Goal: Information Seeking & Learning: Learn about a topic

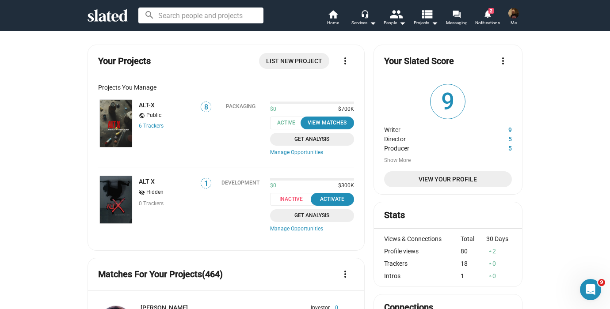
click at [146, 106] on link "ALT-X" at bounding box center [147, 105] width 16 height 7
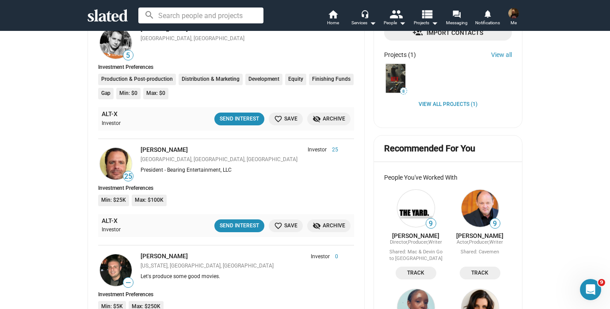
scroll to position [390, 0]
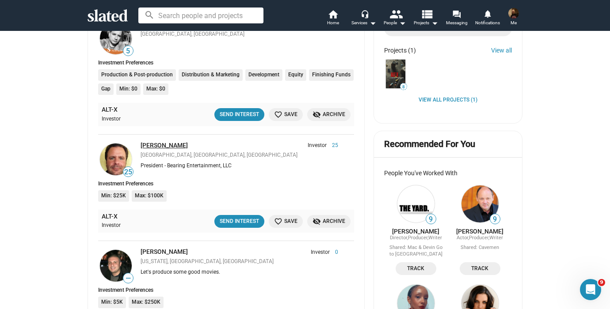
click at [158, 145] on link "[PERSON_NAME]" at bounding box center [164, 145] width 47 height 7
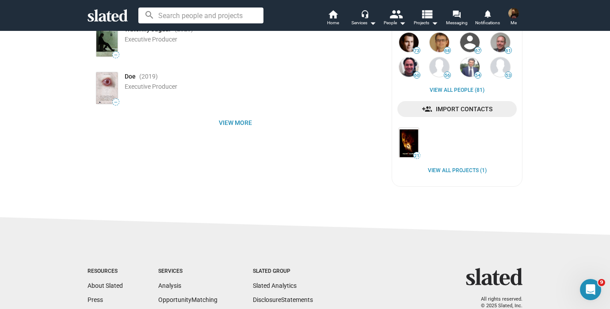
scroll to position [220, 0]
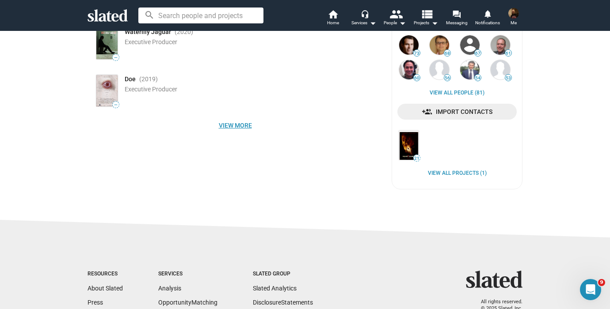
click at [232, 125] on span "View more" at bounding box center [235, 126] width 281 height 16
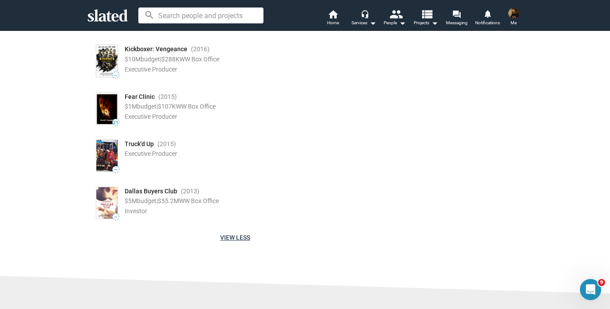
scroll to position [445, 0]
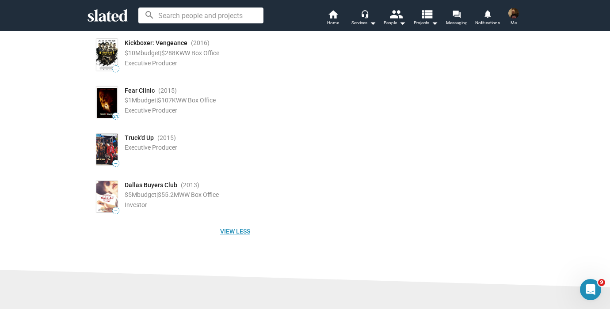
click at [235, 231] on span "View less" at bounding box center [235, 232] width 281 height 16
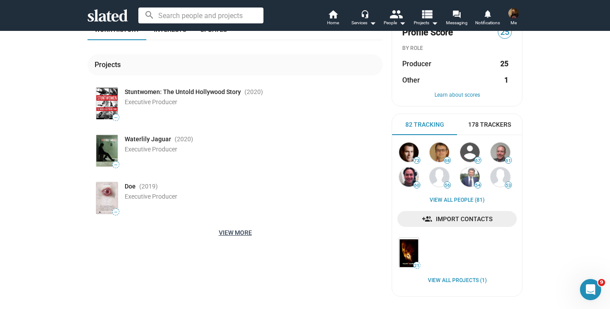
scroll to position [0, 0]
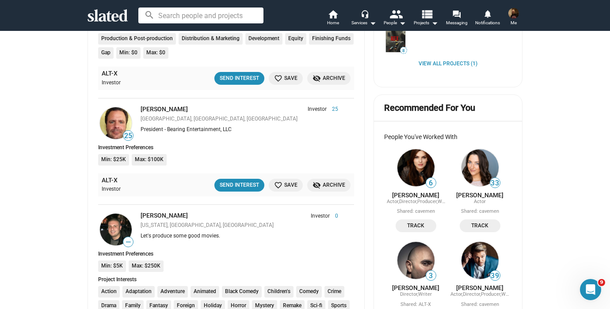
scroll to position [427, 0]
click at [280, 185] on mat-icon "favorite_border" at bounding box center [278, 185] width 8 height 8
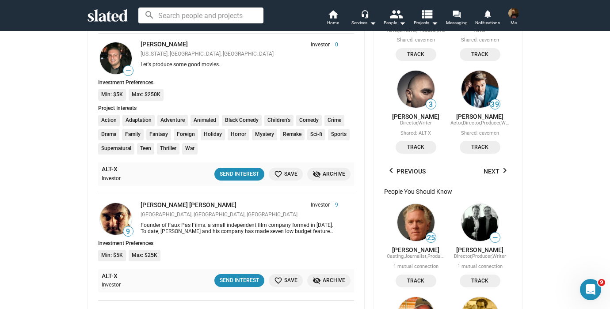
scroll to position [604, 0]
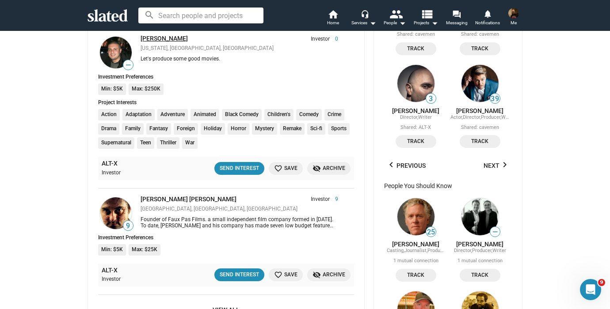
drag, startPoint x: 194, startPoint y: 38, endPoint x: 140, endPoint y: 39, distance: 53.5
click at [141, 39] on div "[PERSON_NAME]" at bounding box center [207, 39] width 132 height 8
copy link "[PERSON_NAME]"
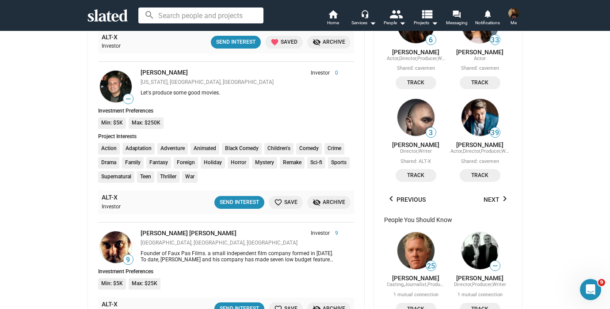
scroll to position [572, 0]
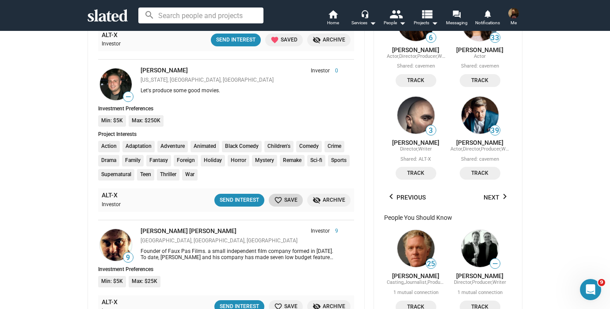
click at [290, 201] on span "favorite_border Save" at bounding box center [285, 200] width 23 height 9
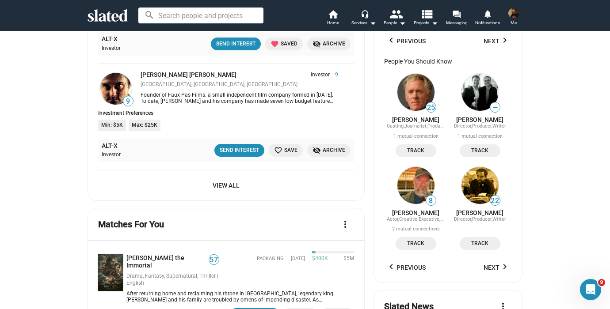
scroll to position [729, 0]
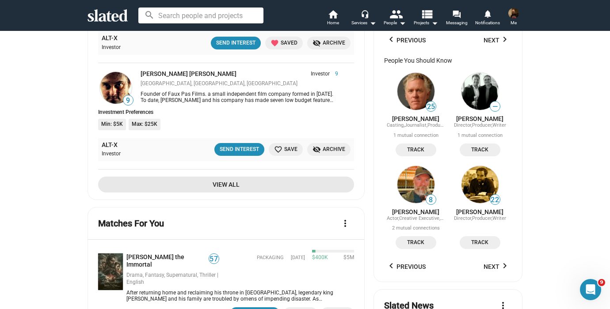
click at [225, 185] on span "View All" at bounding box center [226, 185] width 242 height 16
